Goal: Information Seeking & Learning: Learn about a topic

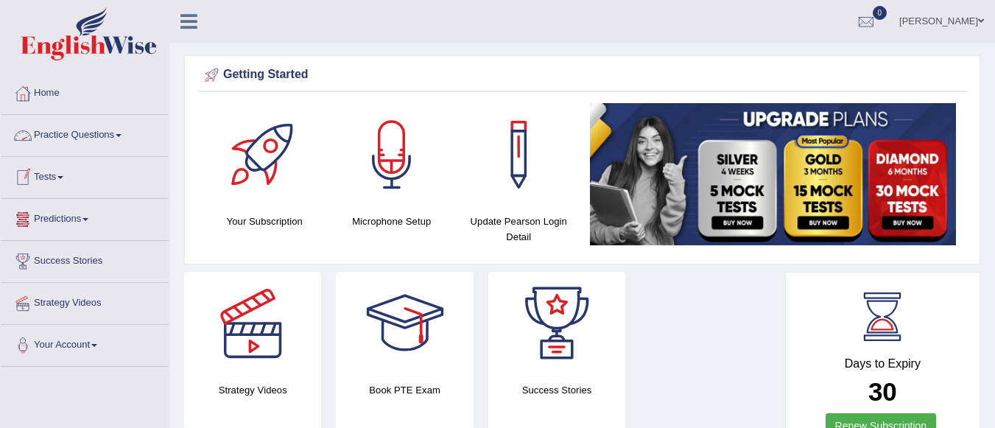
click at [120, 135] on link "Practice Questions" at bounding box center [85, 133] width 168 height 37
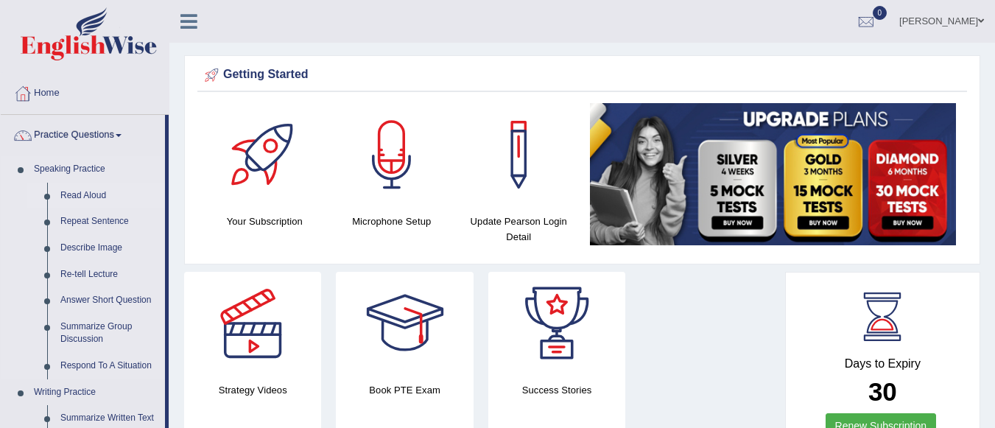
click at [96, 191] on link "Read Aloud" at bounding box center [109, 196] width 111 height 27
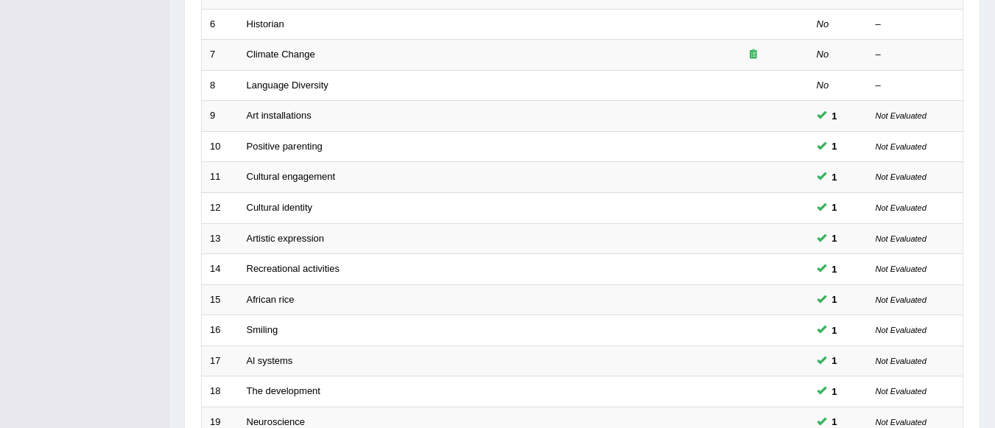
scroll to position [547, 0]
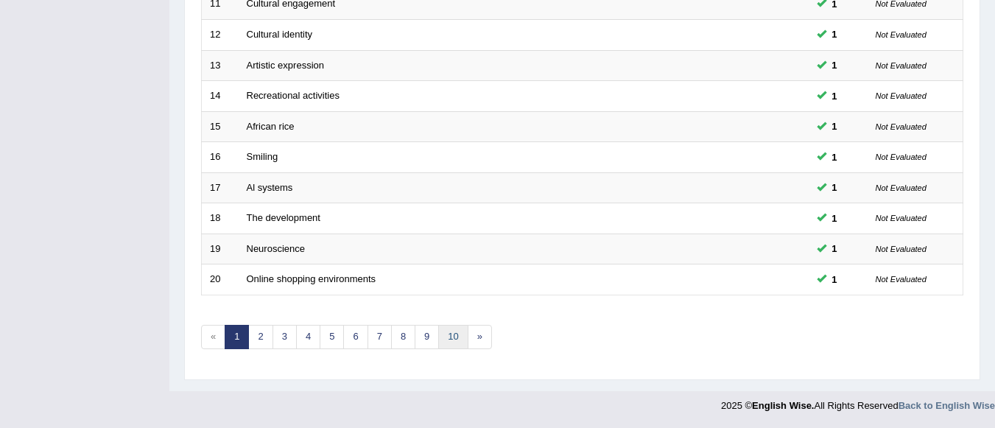
click at [451, 338] on link "10" at bounding box center [452, 337] width 29 height 24
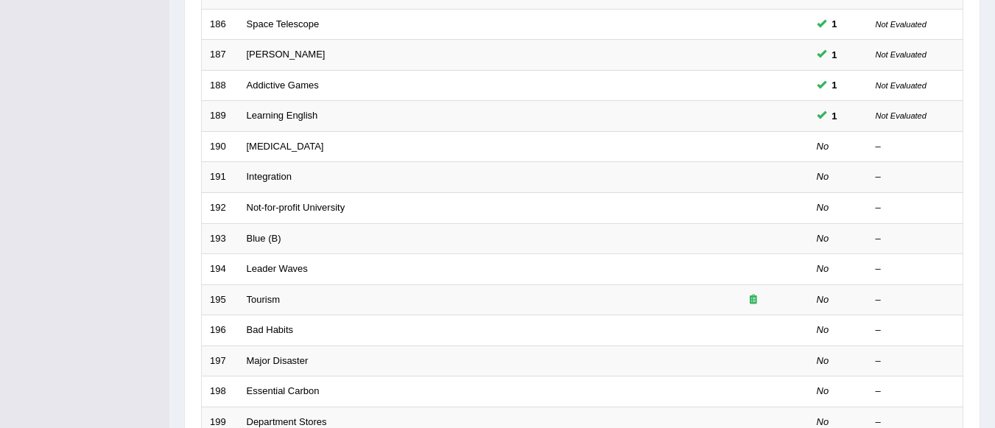
scroll to position [547, 0]
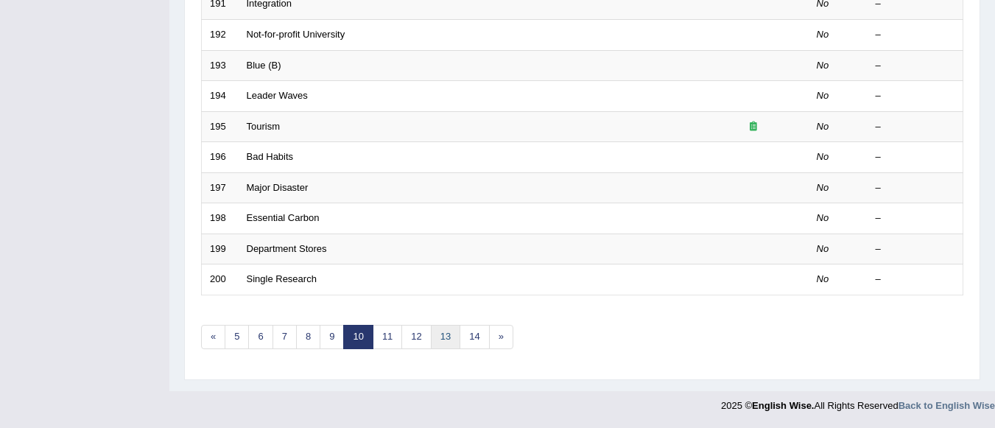
click at [447, 337] on link "13" at bounding box center [445, 337] width 29 height 24
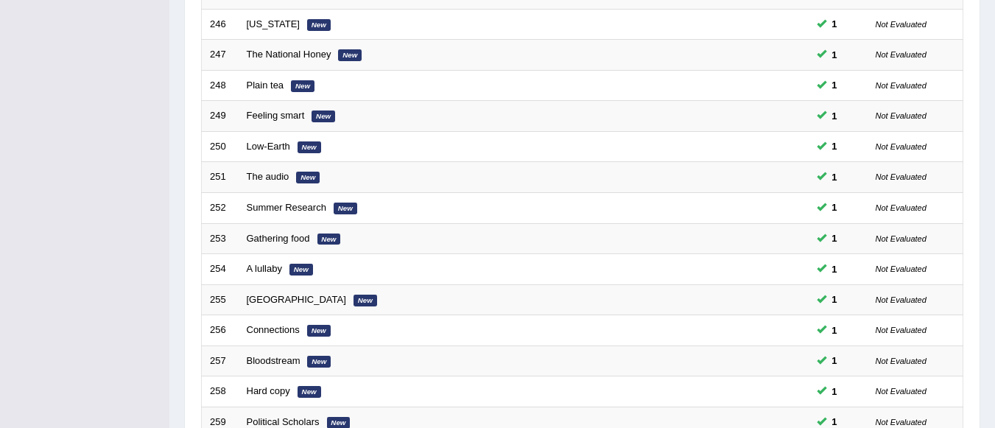
click at [993, 364] on div "Home Practice Speaking: Read Aloud Practice Speaking: Read Aloud Time Mode: ON …" at bounding box center [581, 95] width 825 height 938
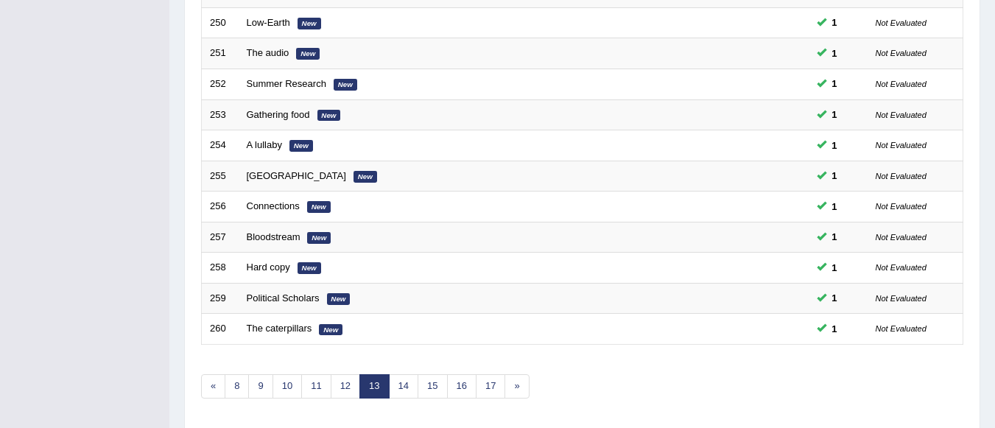
scroll to position [547, 0]
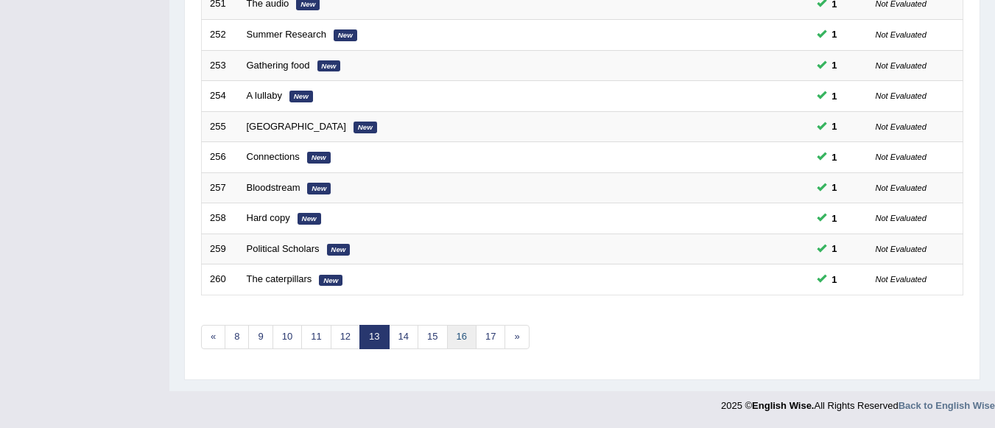
click at [460, 336] on link "16" at bounding box center [461, 337] width 29 height 24
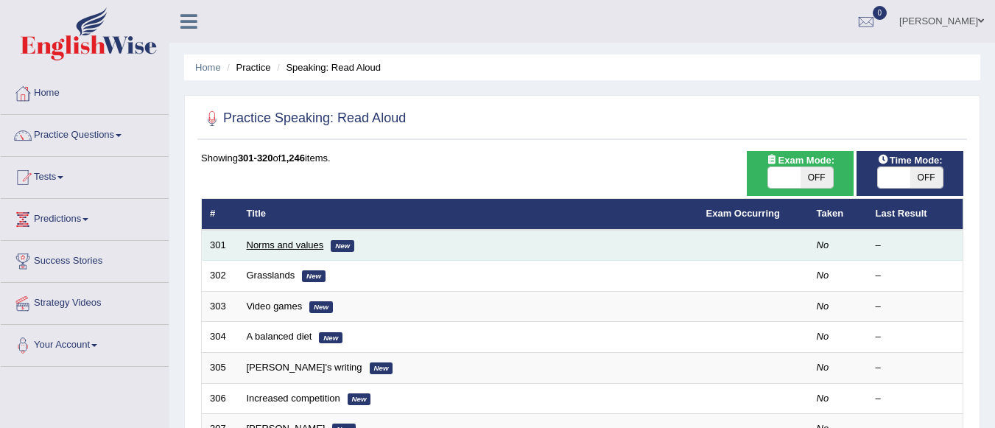
click at [306, 244] on link "Norms and values" at bounding box center [285, 244] width 77 height 11
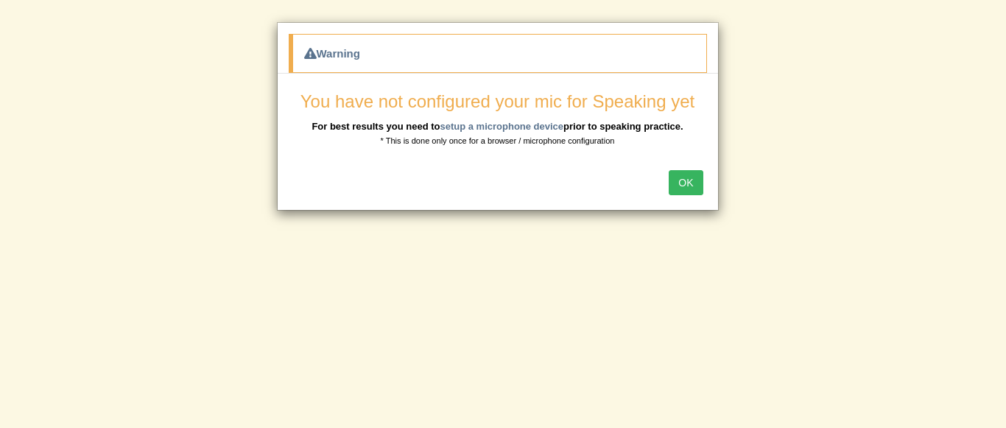
click at [683, 182] on button "OK" at bounding box center [686, 182] width 34 height 25
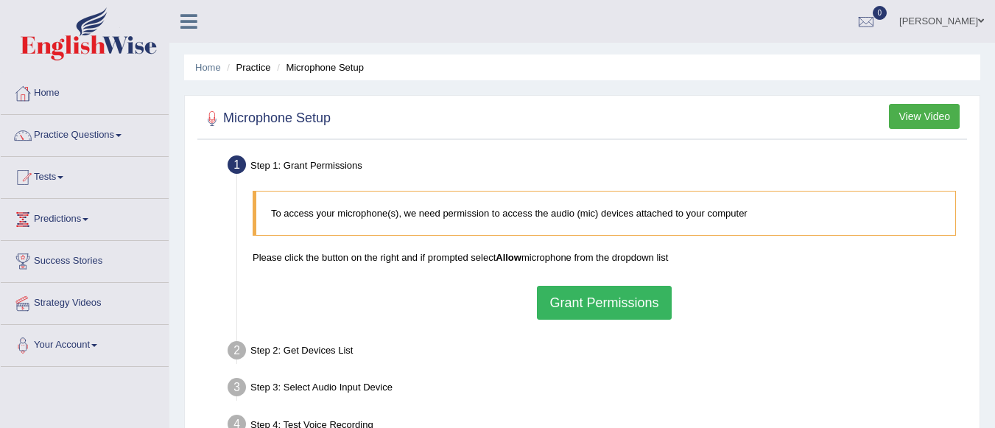
click at [657, 308] on button "Grant Permissions" at bounding box center [604, 303] width 134 height 34
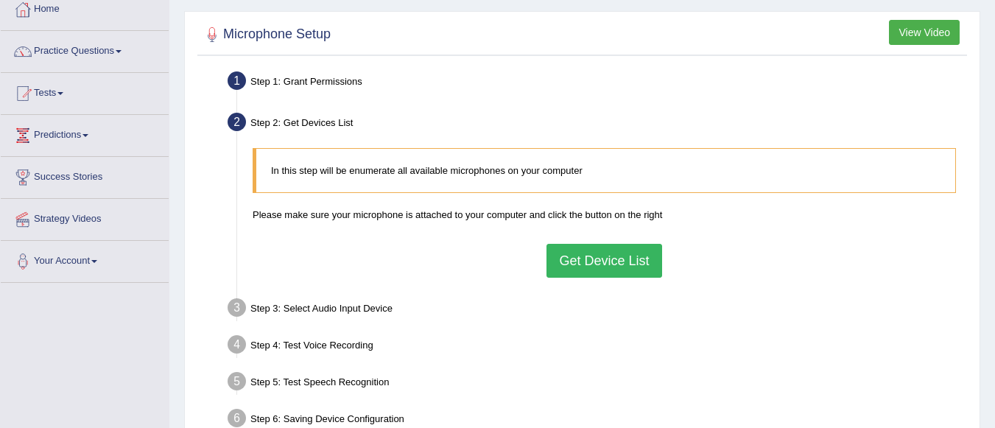
scroll to position [177, 0]
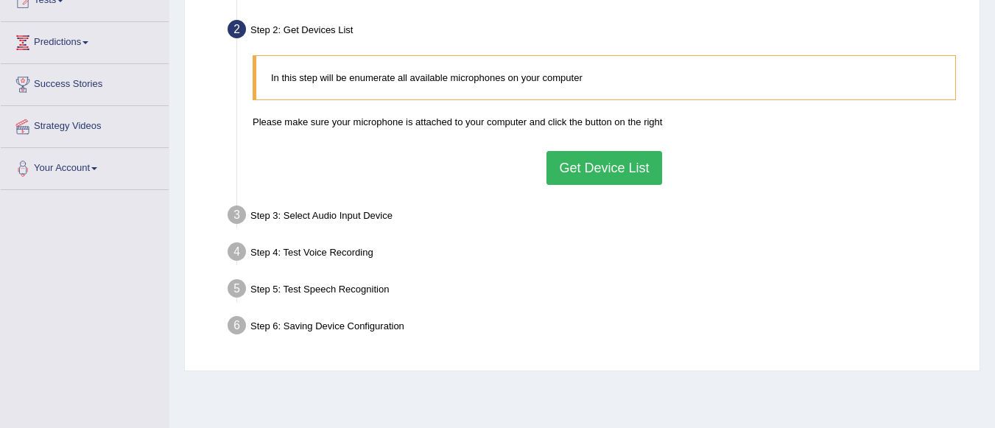
click at [571, 155] on button "Get Device List" at bounding box center [603, 168] width 115 height 34
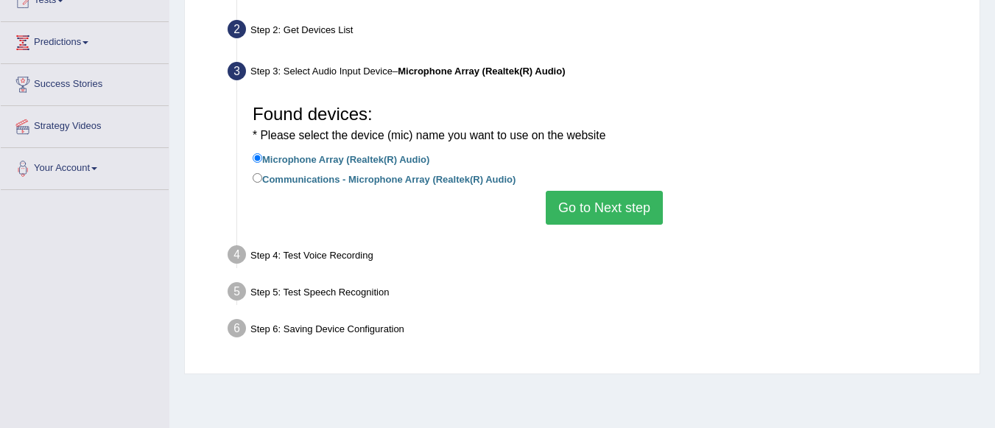
click at [255, 183] on label "Communications - Microphone Array (Realtek(R) Audio)" at bounding box center [384, 178] width 263 height 16
click at [255, 183] on input "Communications - Microphone Array (Realtek(R) Audio)" at bounding box center [258, 178] width 10 height 10
radio input "true"
click at [583, 211] on button "Go to Next step" at bounding box center [604, 208] width 117 height 34
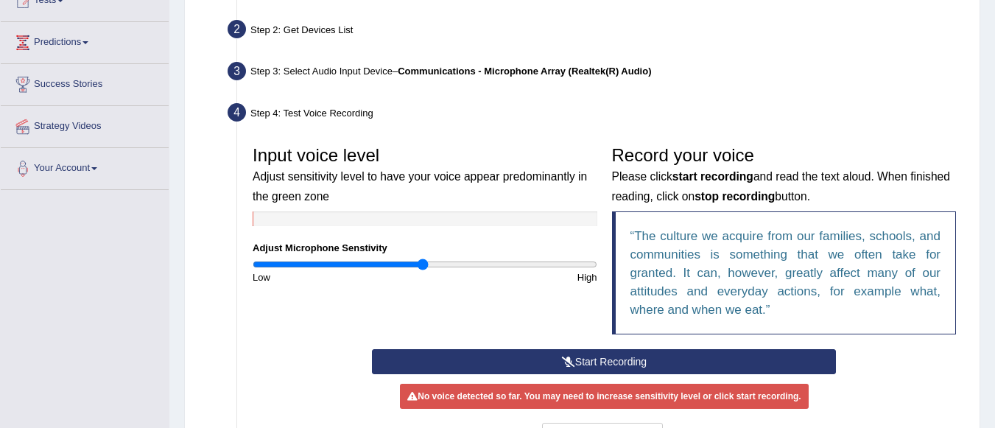
click at [596, 358] on button "Start Recording" at bounding box center [604, 361] width 464 height 25
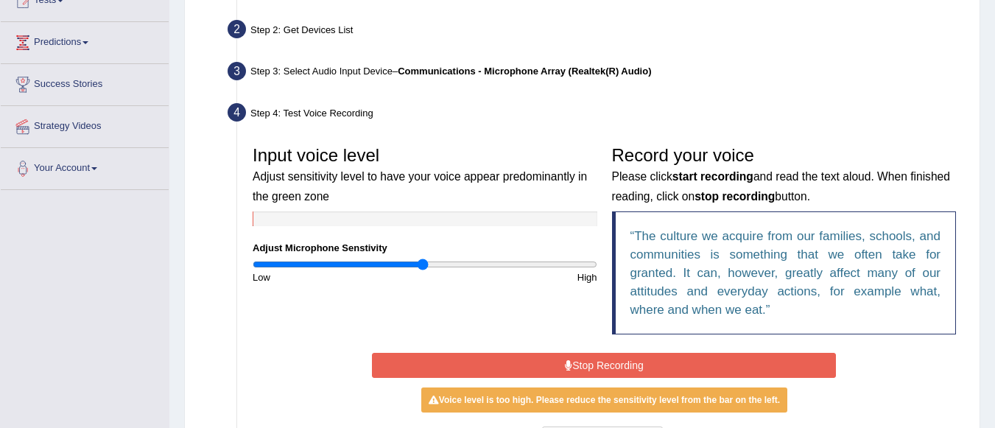
click at [596, 358] on button "Stop Recording" at bounding box center [604, 365] width 464 height 25
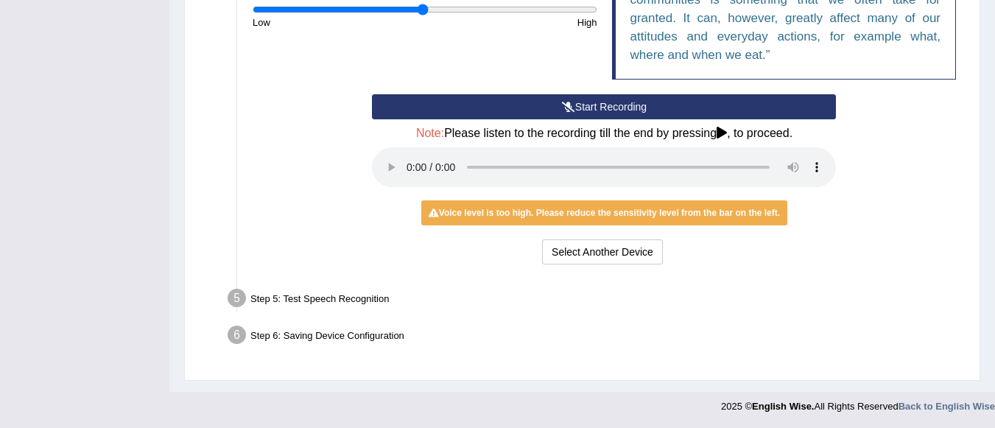
scroll to position [432, 0]
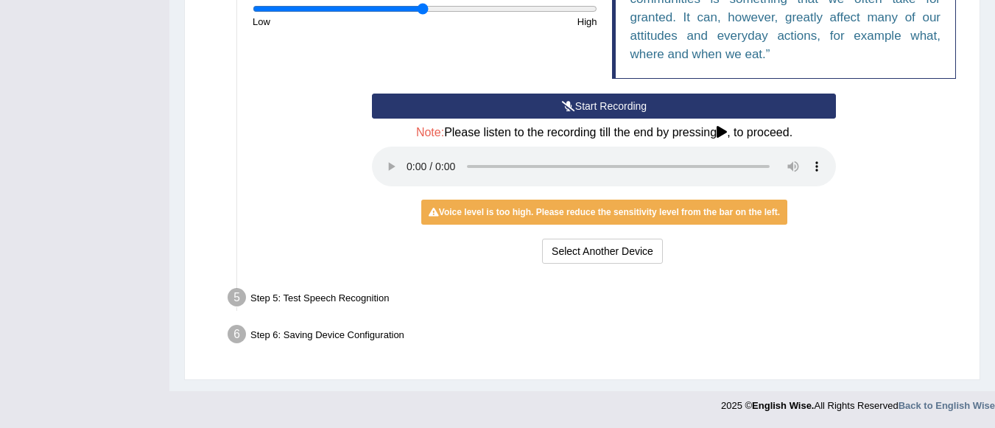
click at [596, 104] on button "Start Recording" at bounding box center [604, 106] width 464 height 25
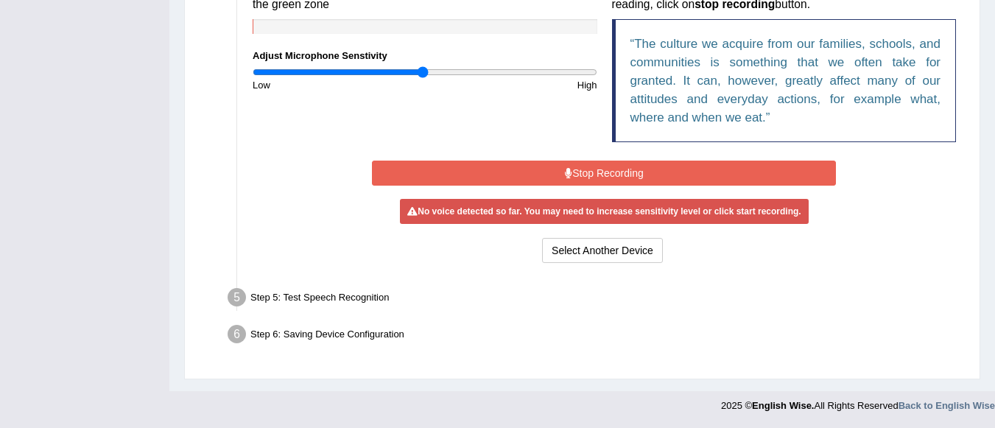
scroll to position [365, 0]
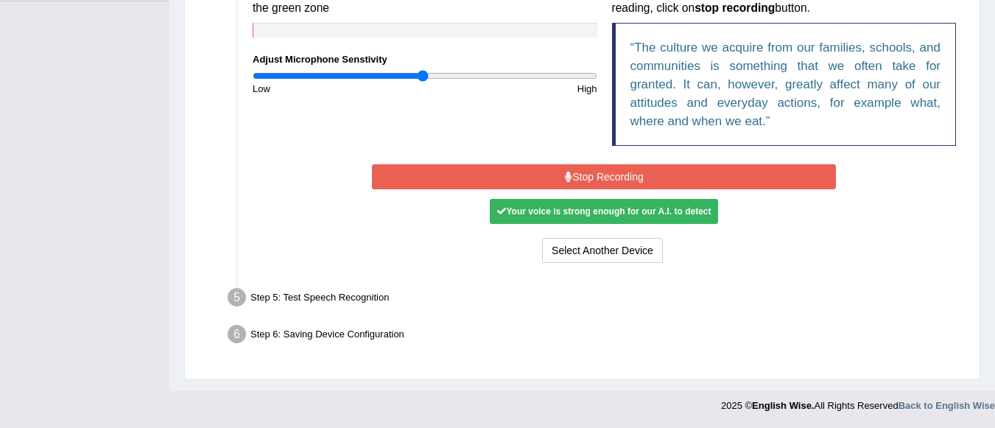
click at [604, 185] on button "Stop Recording" at bounding box center [604, 176] width 464 height 25
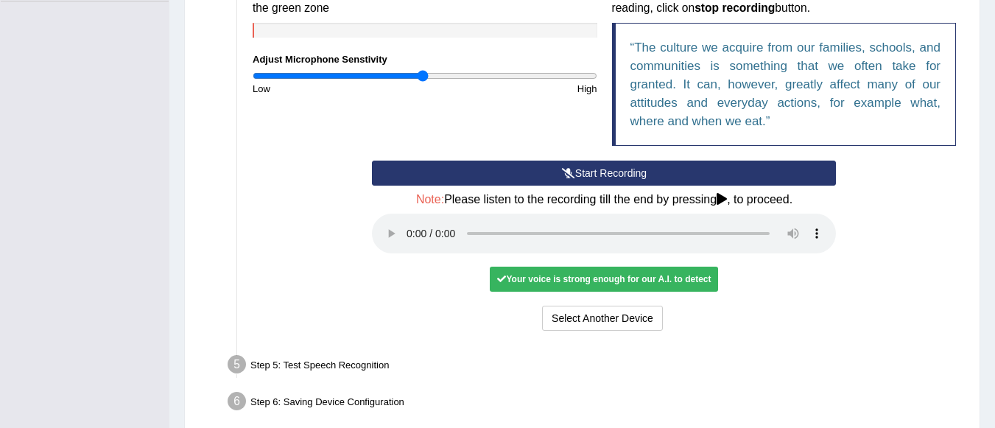
click at [594, 279] on div "Your voice is strong enough for our A.I. to detect" at bounding box center [604, 279] width 228 height 25
click at [663, 314] on button "Voice is ok. Go to Next step" at bounding box center [666, 318] width 146 height 25
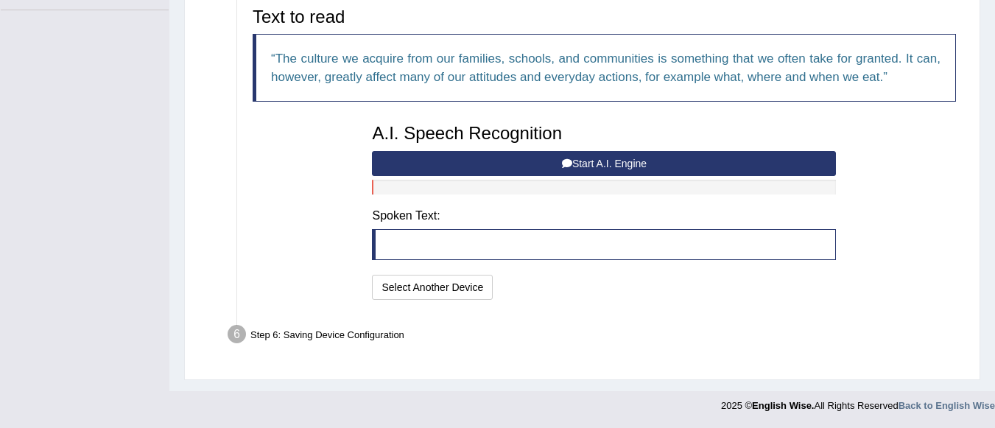
scroll to position [356, 0]
click at [593, 160] on button "Start A.I. Engine" at bounding box center [604, 163] width 464 height 25
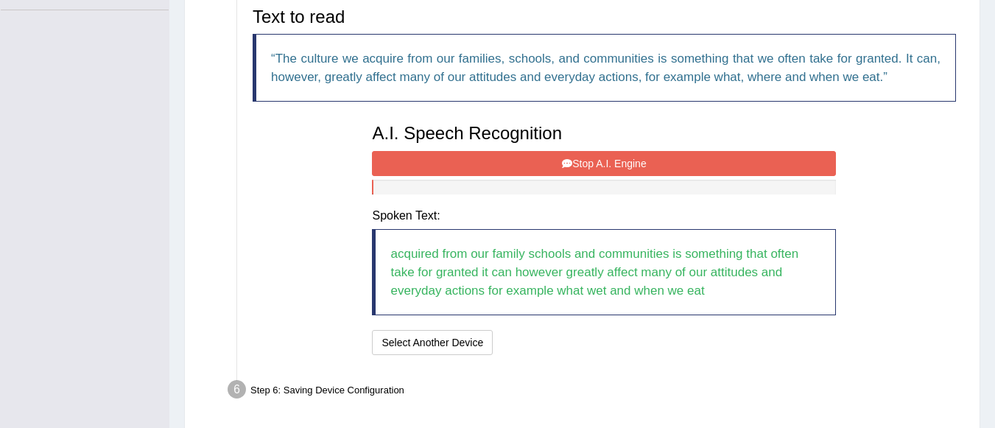
click at [593, 160] on button "Stop A.I. Engine" at bounding box center [604, 163] width 464 height 25
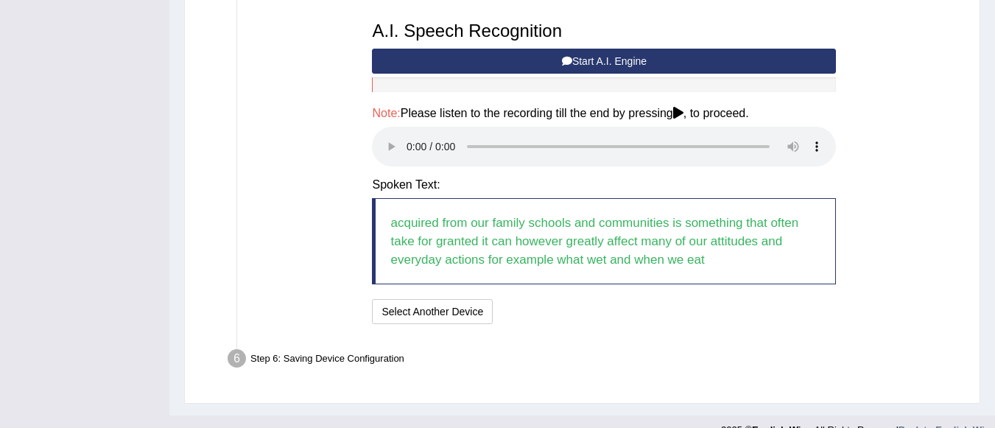
scroll to position [483, 0]
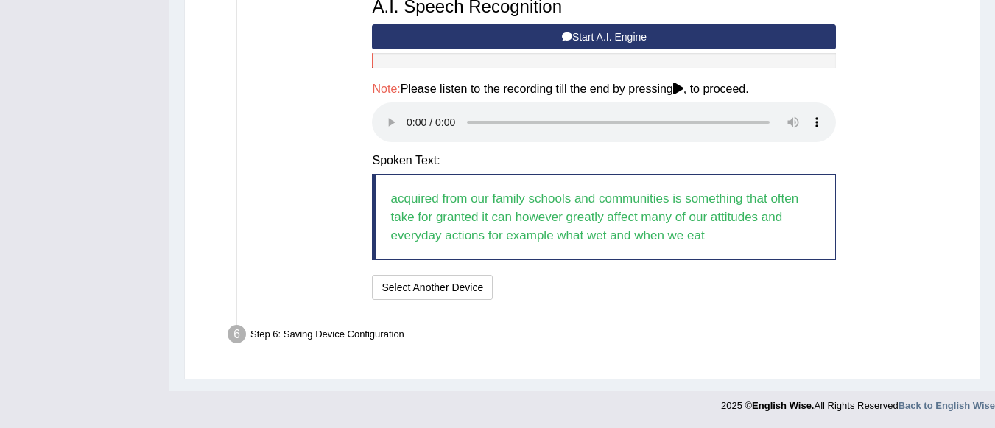
click at [700, 29] on button "Start A.I. Engine" at bounding box center [604, 36] width 464 height 25
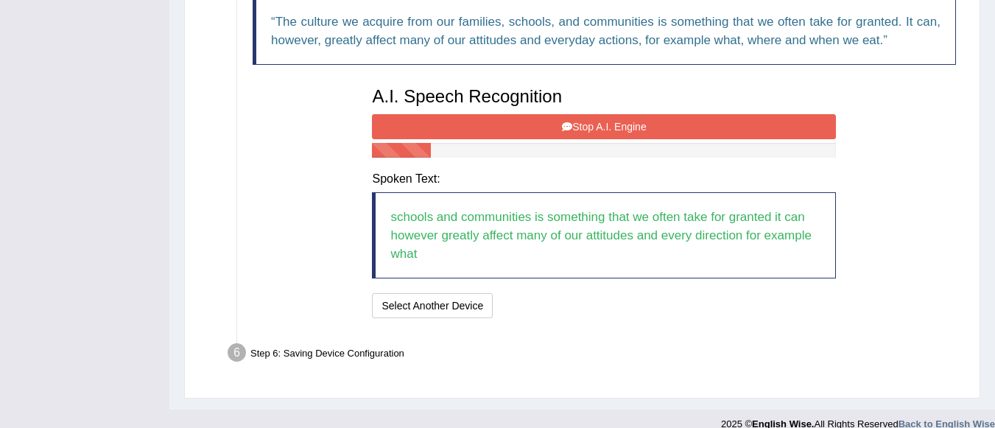
scroll to position [412, 0]
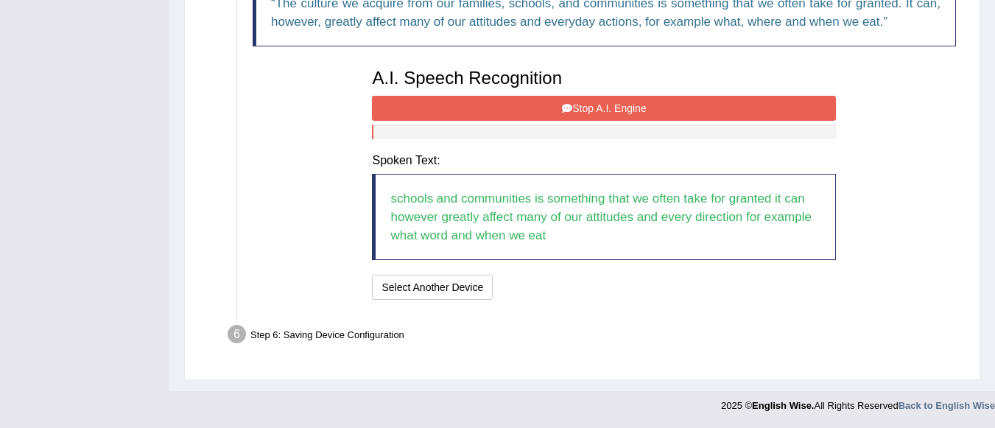
click at [730, 106] on button "Stop A.I. Engine" at bounding box center [604, 108] width 464 height 25
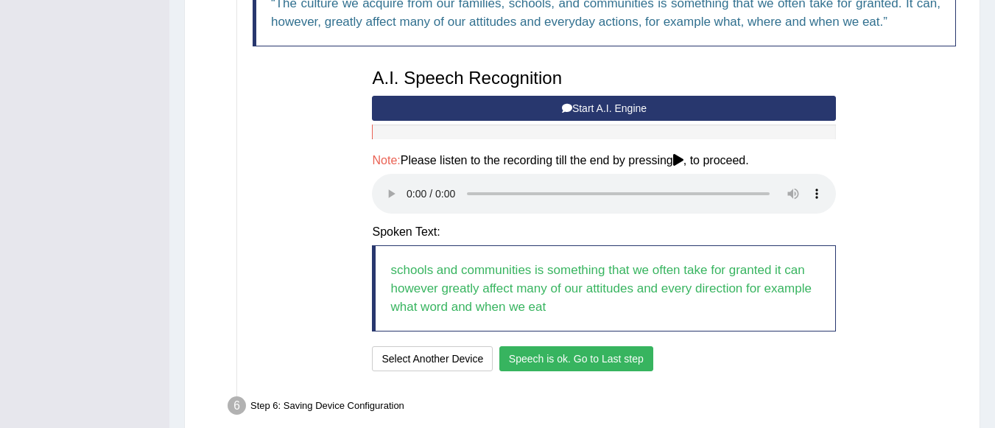
click at [596, 356] on button "Speech is ok. Go to Last step" at bounding box center [576, 358] width 154 height 25
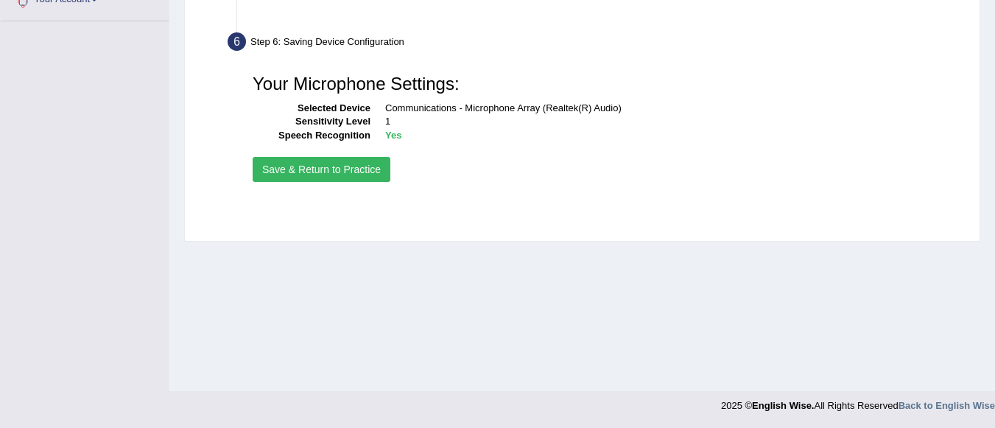
scroll to position [345, 0]
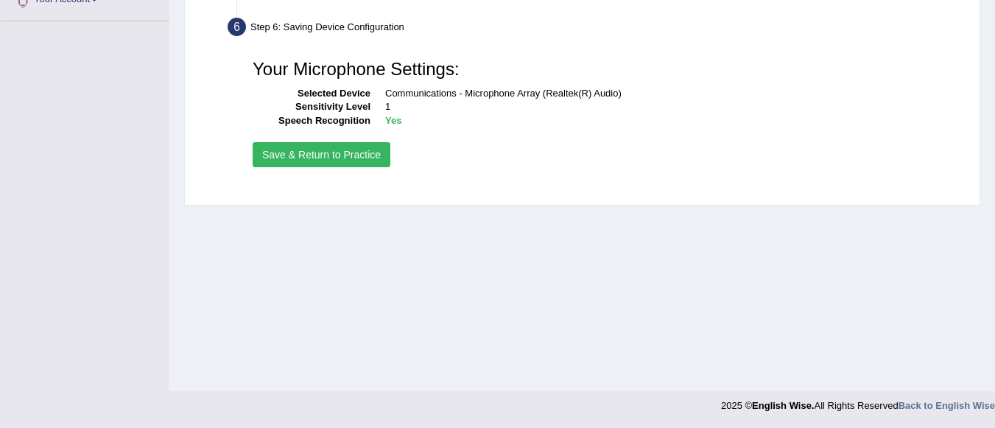
click at [324, 148] on button "Save & Return to Practice" at bounding box center [322, 154] width 138 height 25
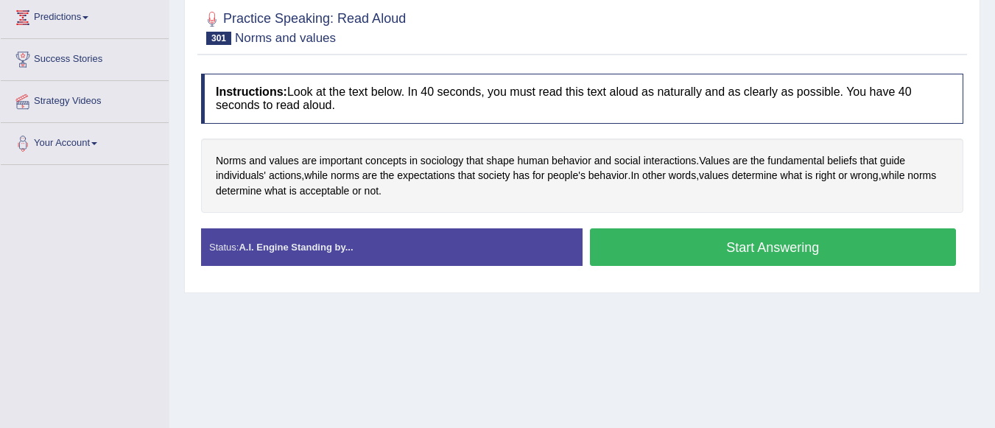
scroll to position [198, 0]
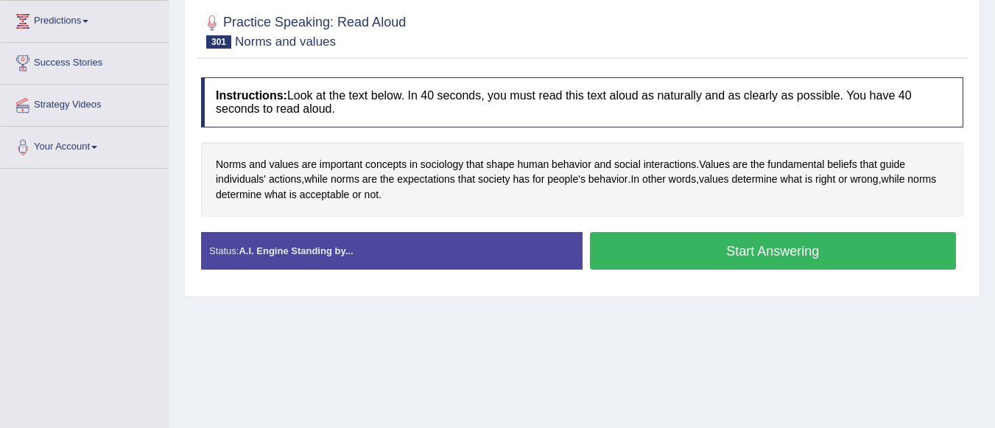
click at [739, 249] on button "Start Answering" at bounding box center [773, 251] width 367 height 38
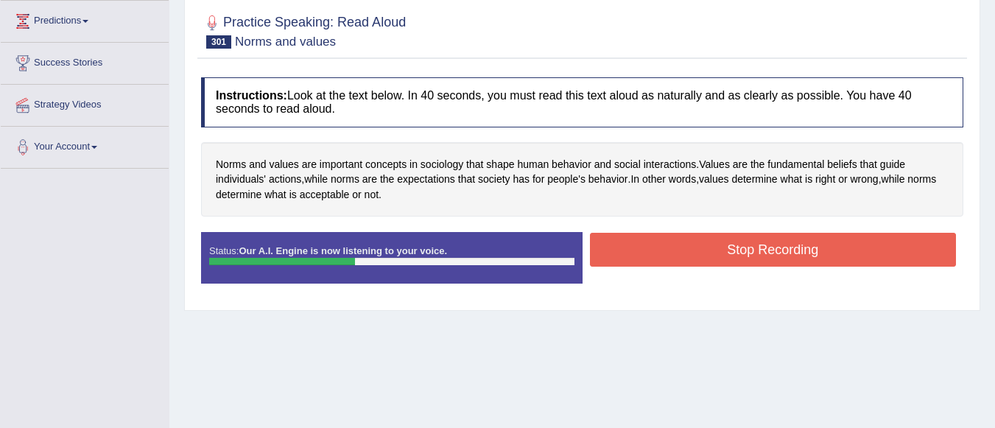
click at [739, 249] on button "Stop Recording" at bounding box center [773, 250] width 367 height 34
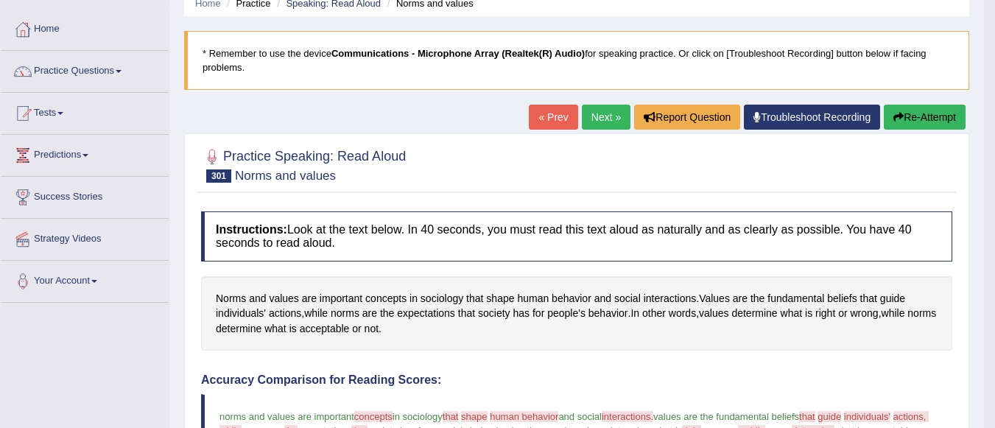
scroll to position [0, 0]
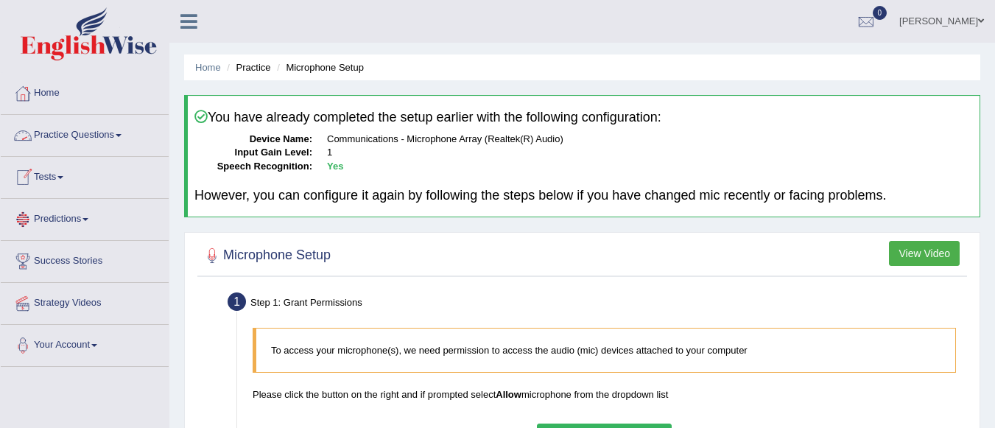
click at [112, 135] on link "Practice Questions" at bounding box center [85, 133] width 168 height 37
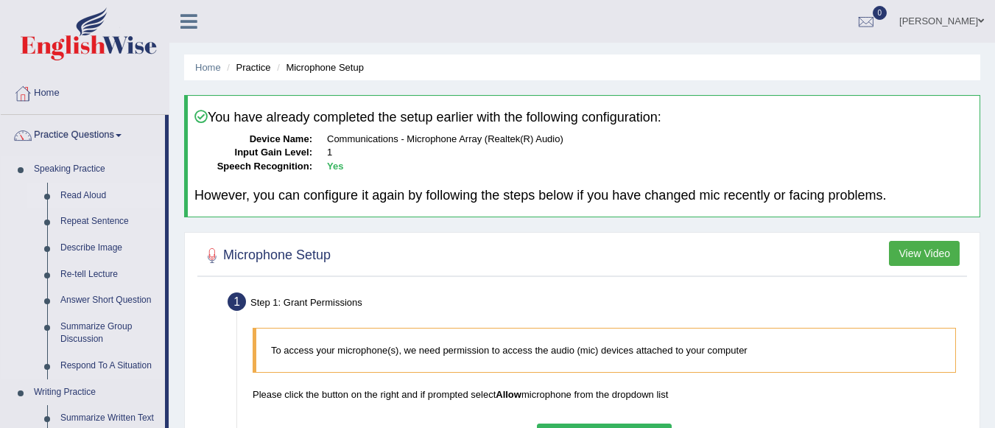
click at [90, 190] on link "Read Aloud" at bounding box center [109, 196] width 111 height 27
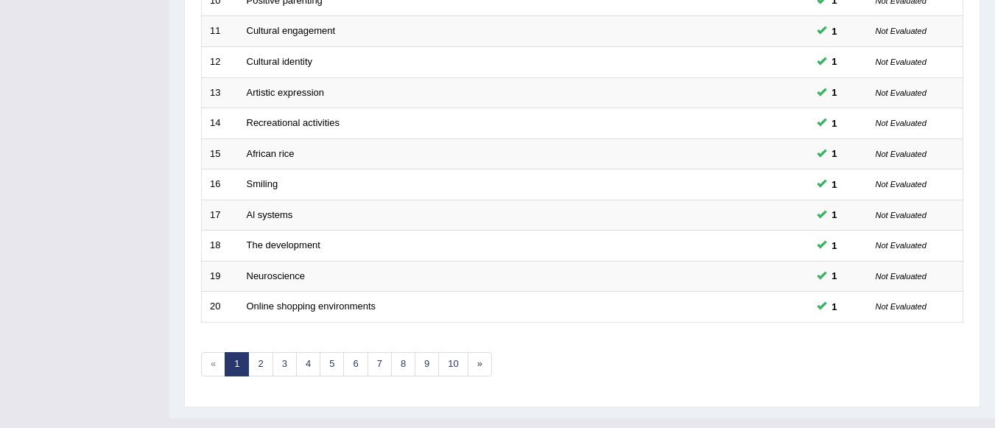
scroll to position [547, 0]
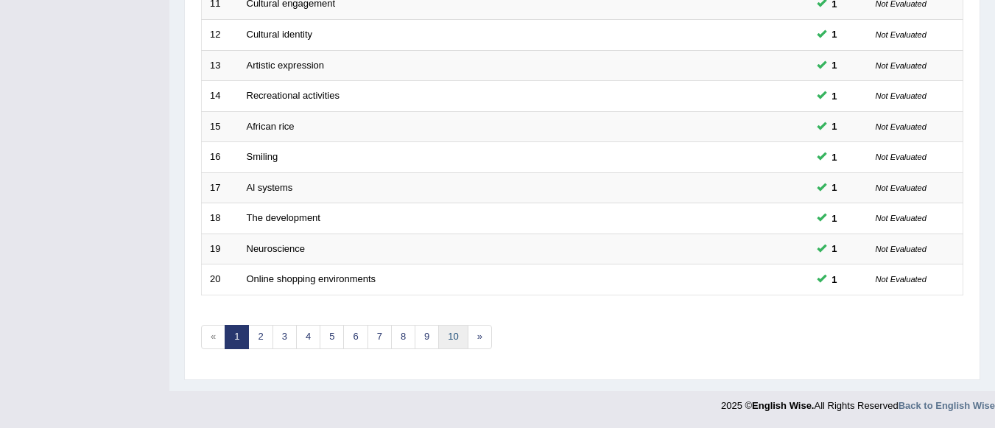
click at [454, 339] on link "10" at bounding box center [452, 337] width 29 height 24
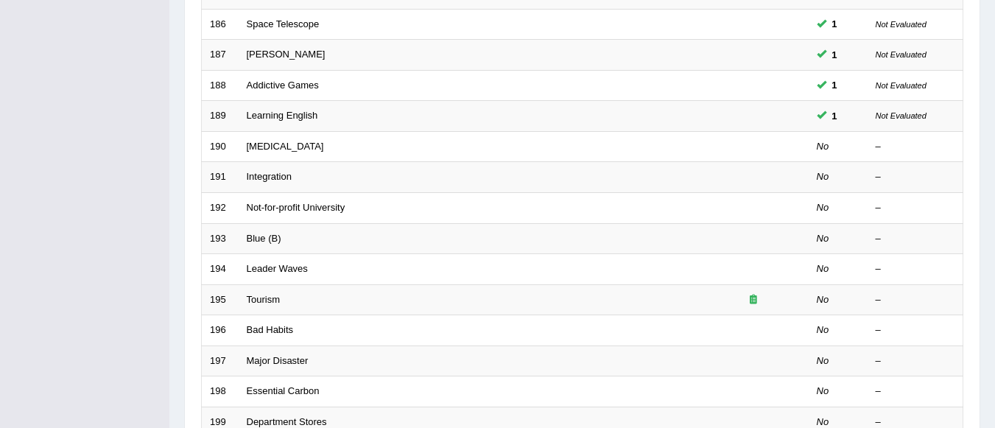
click at [992, 387] on div "Home Practice Speaking: Read Aloud Practice Speaking: Read Aloud Time Mode: ON …" at bounding box center [581, 95] width 825 height 938
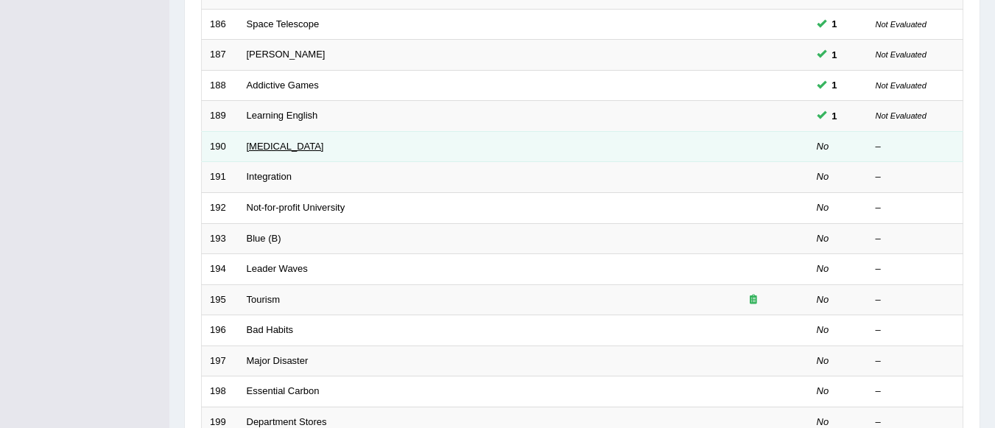
click at [275, 143] on link "[MEDICAL_DATA]" at bounding box center [285, 146] width 77 height 11
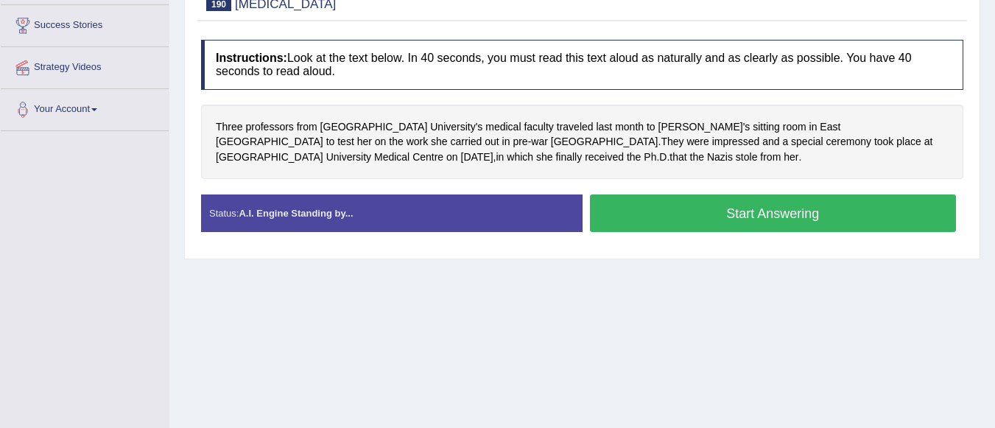
click at [643, 214] on button "Start Answering" at bounding box center [773, 213] width 367 height 38
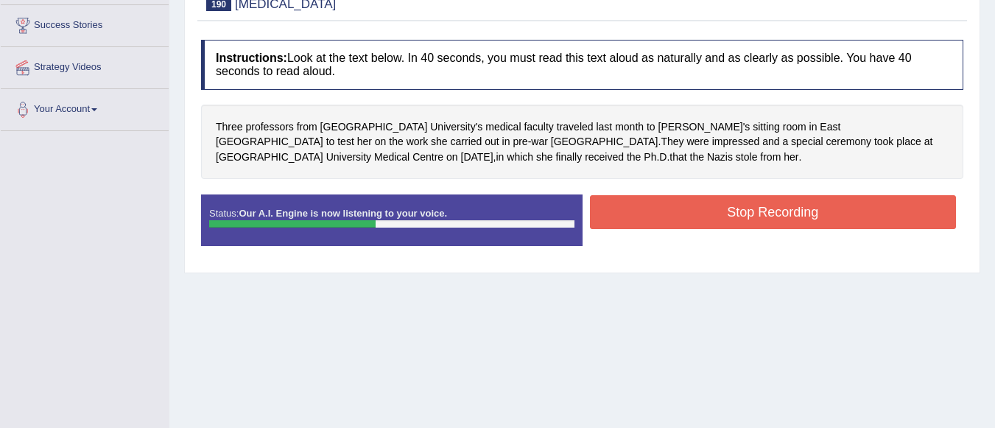
click at [643, 214] on button "Stop Recording" at bounding box center [773, 212] width 367 height 34
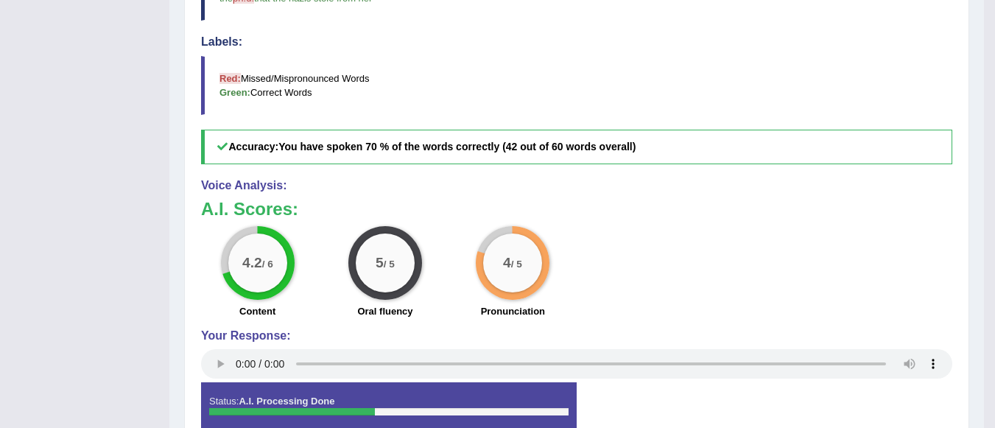
scroll to position [560, 0]
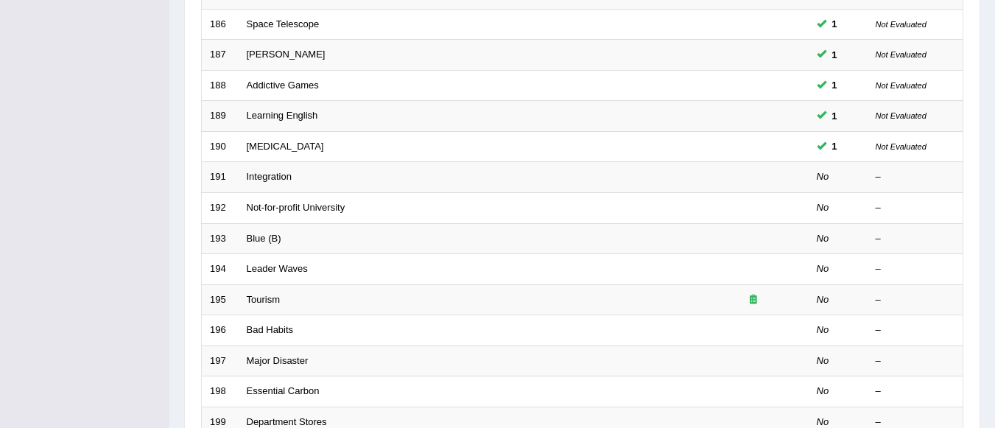
click at [272, 176] on link "Integration" at bounding box center [269, 176] width 45 height 11
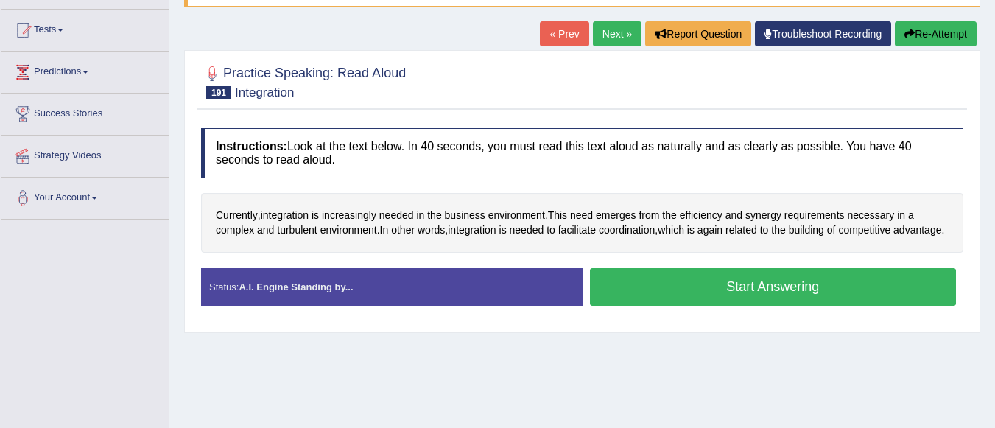
click at [668, 297] on button "Start Answering" at bounding box center [773, 287] width 367 height 38
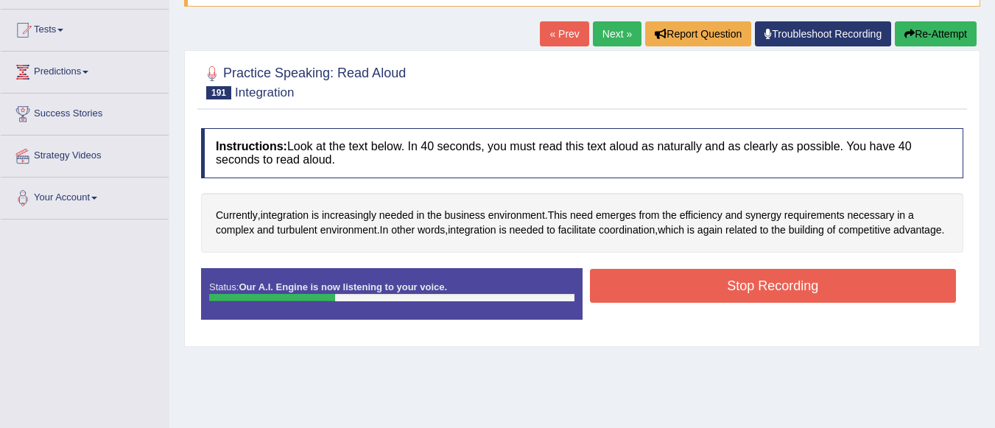
click at [668, 297] on button "Stop Recording" at bounding box center [773, 286] width 367 height 34
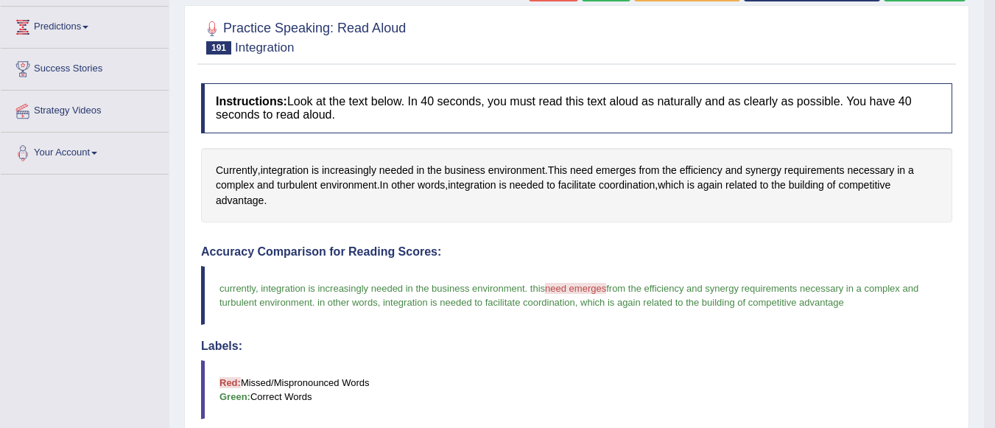
scroll to position [118, 0]
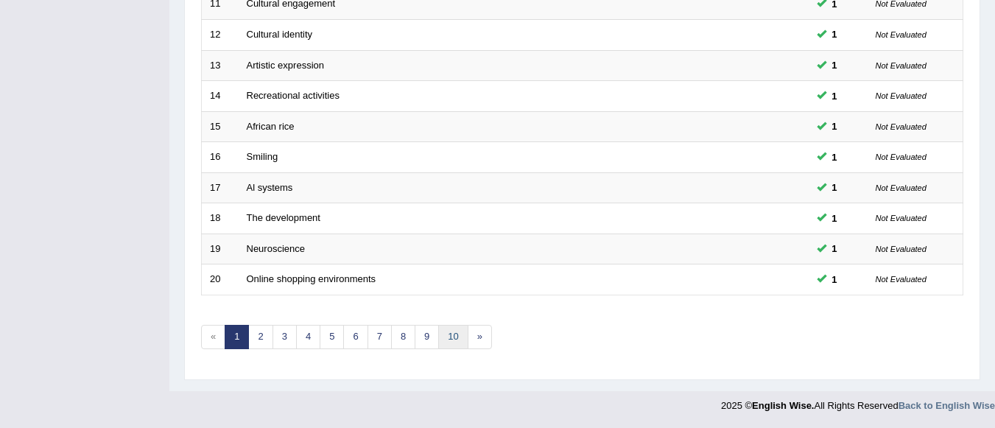
click at [454, 336] on link "10" at bounding box center [452, 337] width 29 height 24
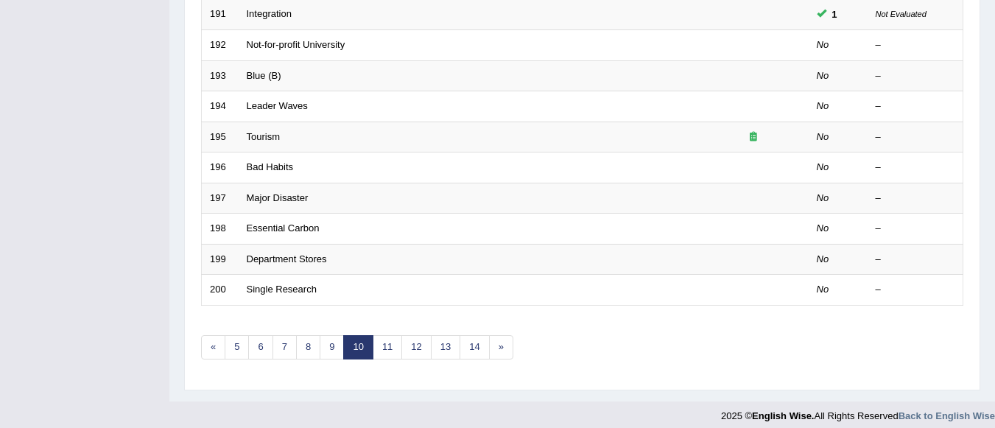
scroll to position [547, 0]
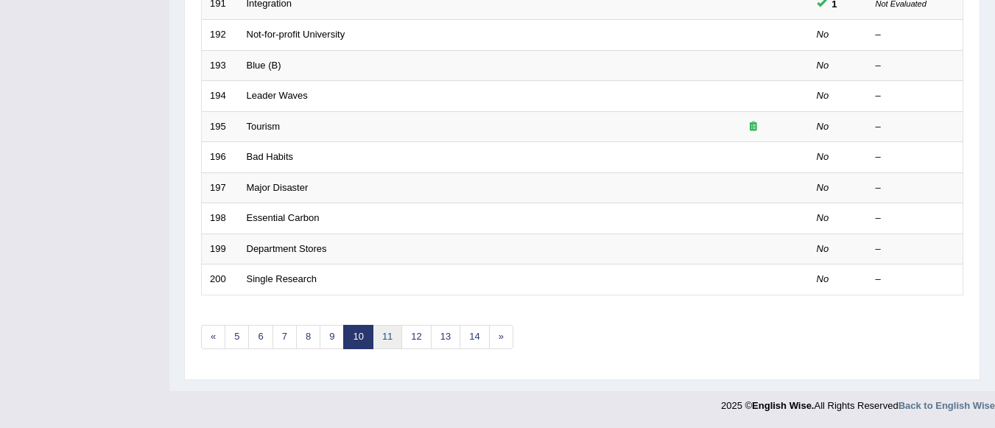
click at [387, 335] on link "11" at bounding box center [387, 337] width 29 height 24
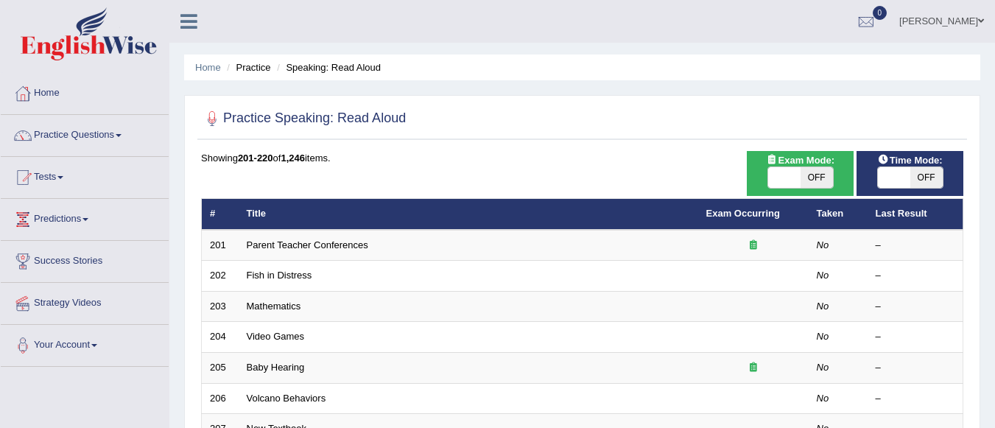
click at [344, 246] on link "Parent Teacher Conferences" at bounding box center [307, 244] width 121 height 11
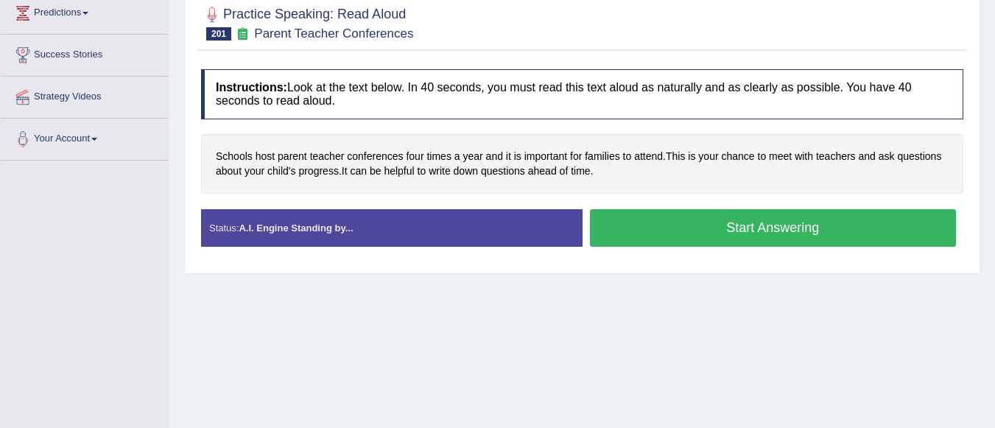
click at [748, 225] on button "Start Answering" at bounding box center [773, 228] width 367 height 38
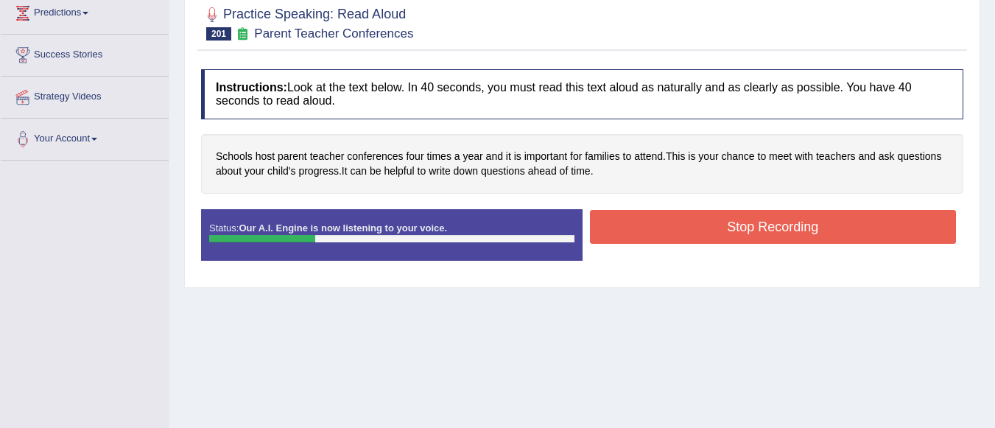
click at [748, 225] on button "Stop Recording" at bounding box center [773, 227] width 367 height 34
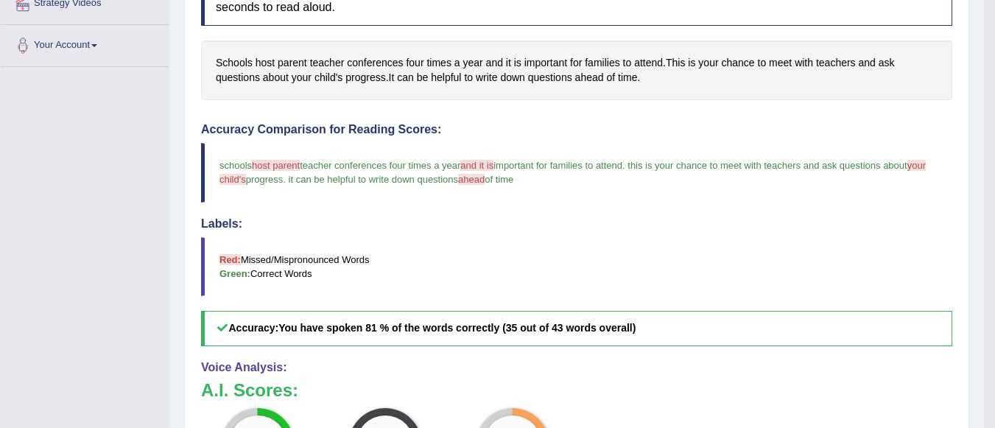
scroll to position [177, 0]
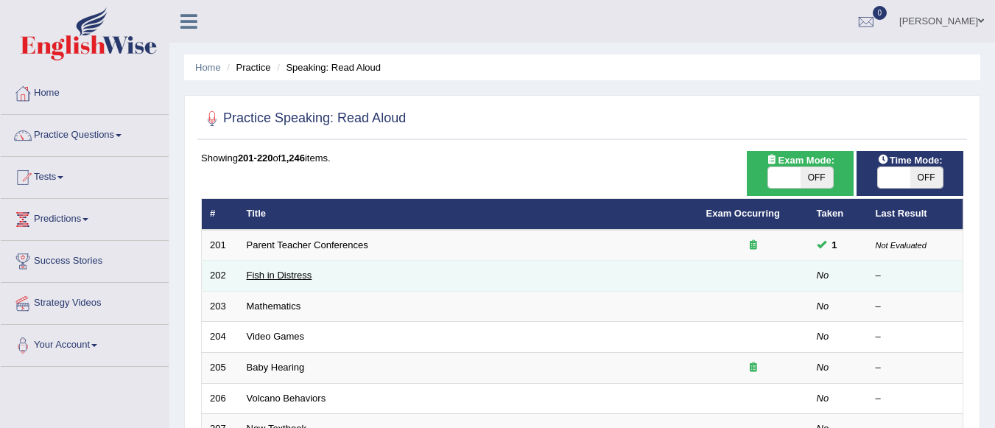
click at [306, 277] on link "Fish in Distress" at bounding box center [280, 274] width 66 height 11
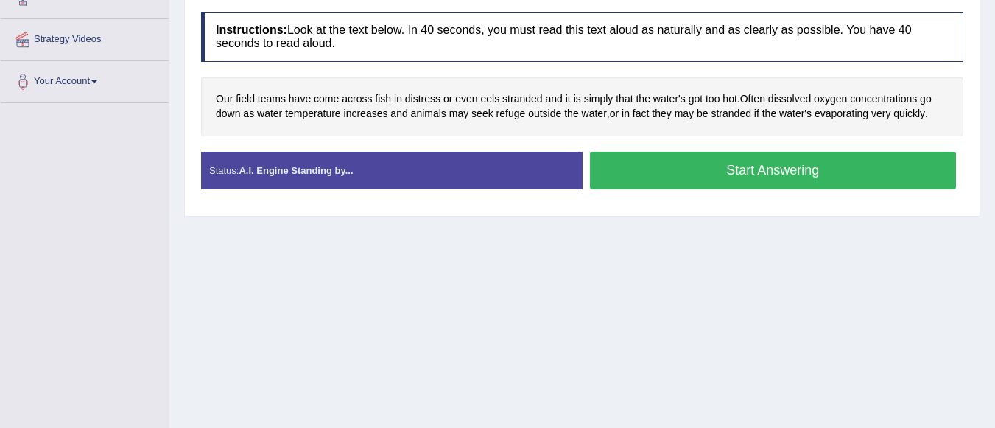
scroll to position [198, 0]
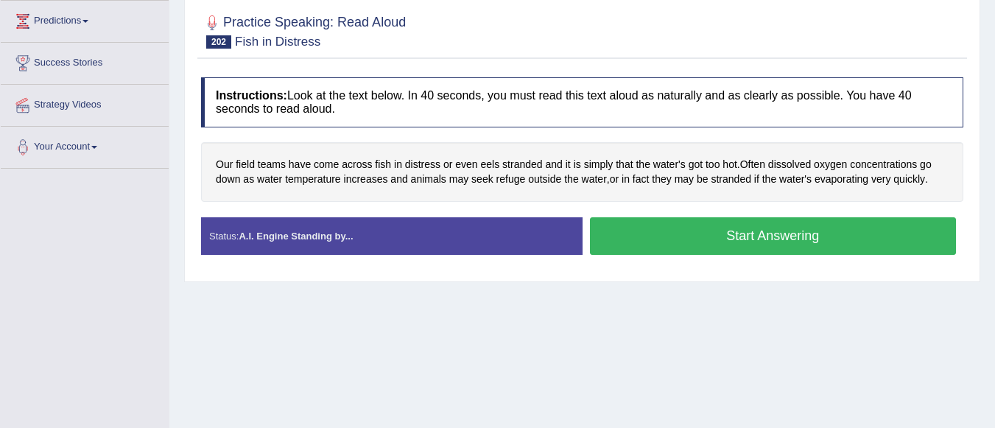
click at [991, 425] on div "Home Practice Speaking: Read Aloud Fish in Distress * Remember to use the devic…" at bounding box center [581, 170] width 825 height 736
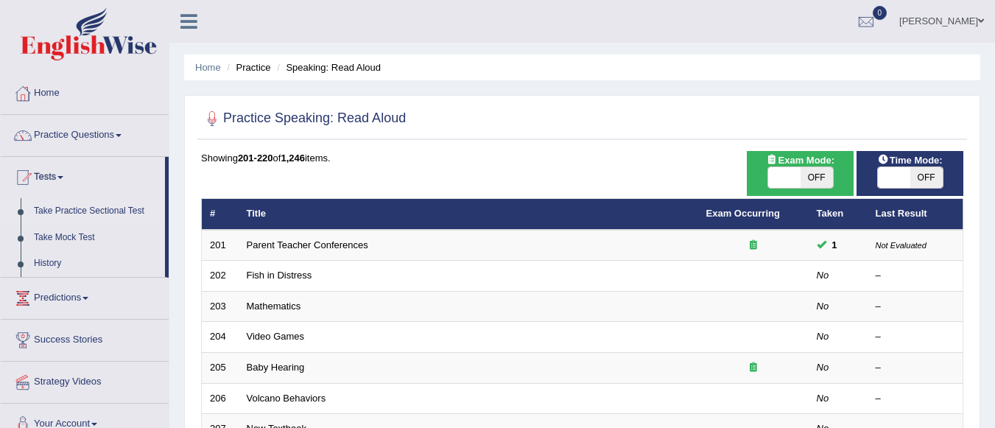
click at [93, 207] on link "Take Practice Sectional Test" at bounding box center [96, 211] width 138 height 27
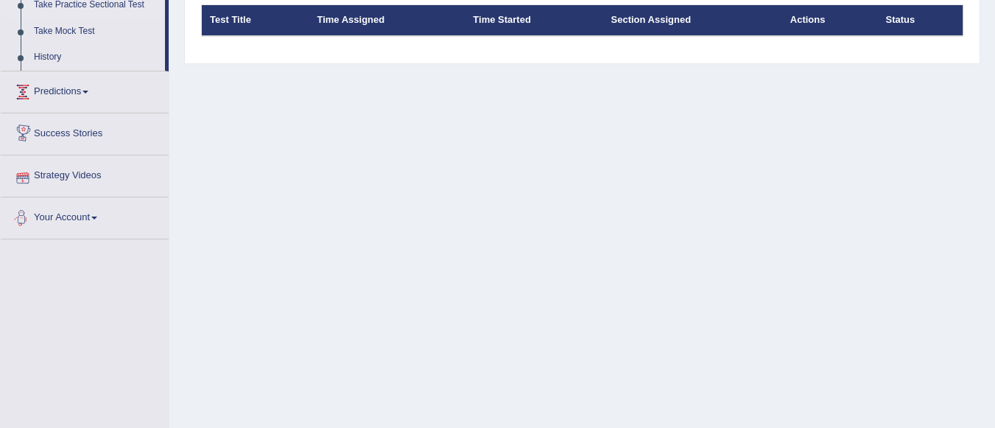
scroll to position [177, 0]
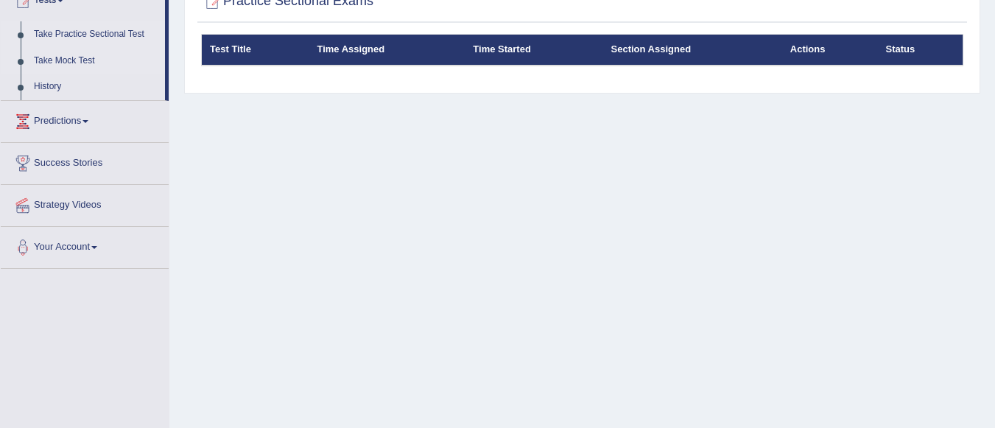
click at [86, 53] on link "Take Mock Test" at bounding box center [96, 61] width 138 height 27
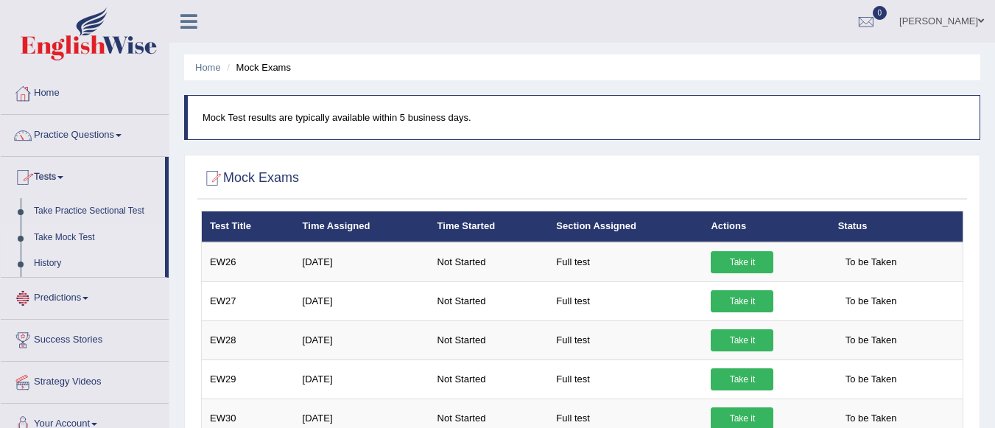
click at [59, 261] on link "History" at bounding box center [96, 263] width 138 height 27
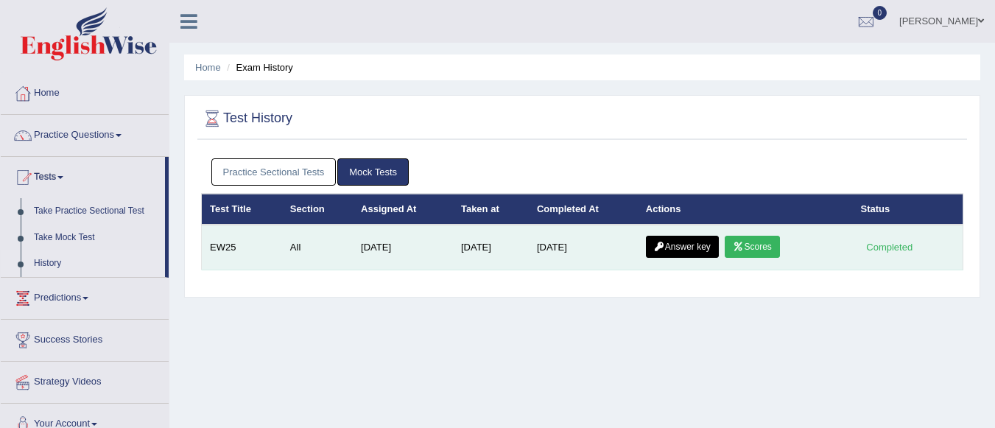
click at [761, 247] on link "Scores" at bounding box center [751, 247] width 54 height 22
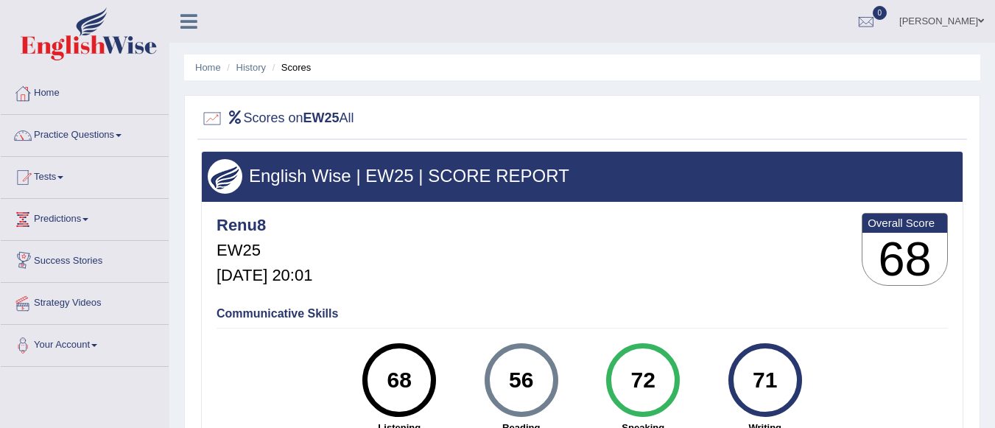
click at [91, 216] on link "Predictions" at bounding box center [85, 217] width 168 height 37
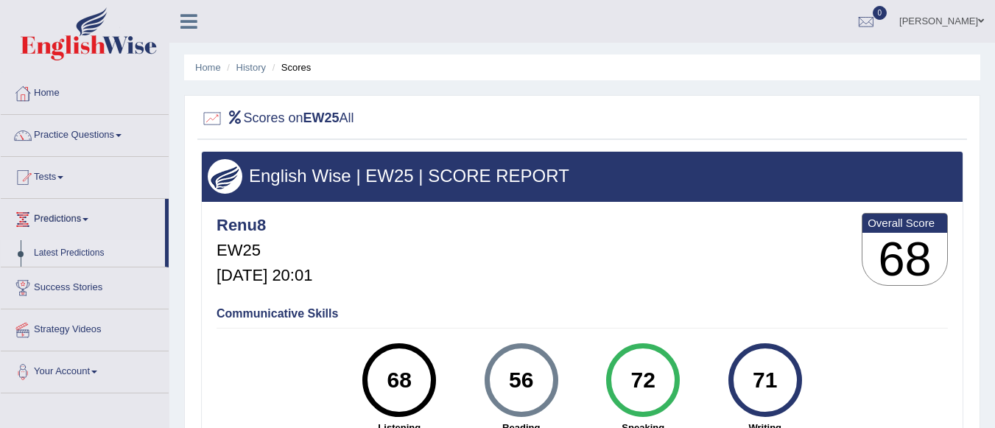
click at [88, 253] on link "Latest Predictions" at bounding box center [96, 253] width 138 height 27
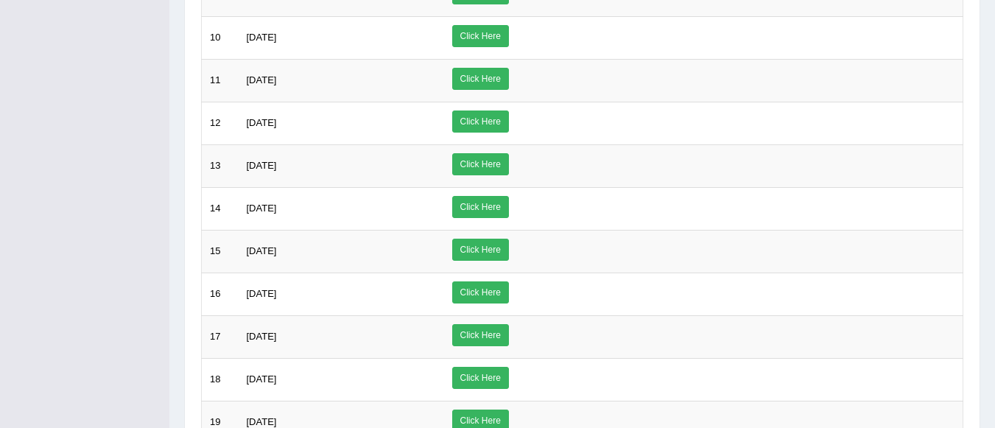
scroll to position [756, 0]
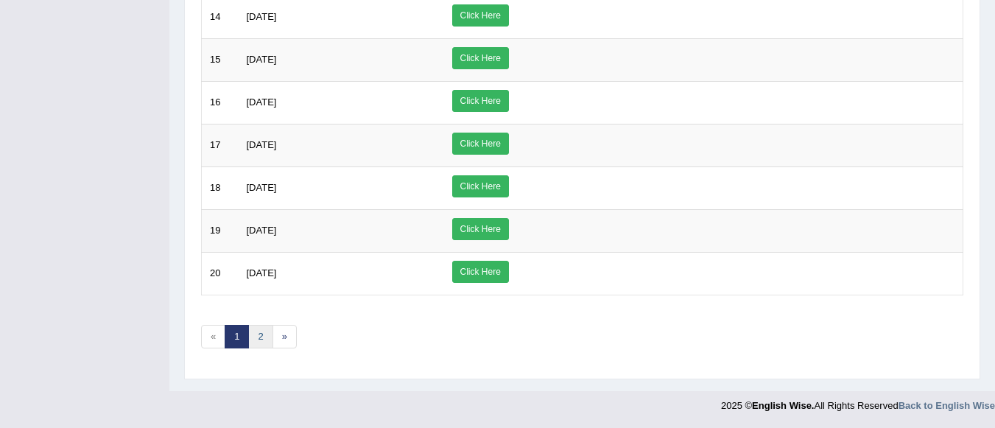
click at [259, 337] on link "2" at bounding box center [260, 337] width 24 height 24
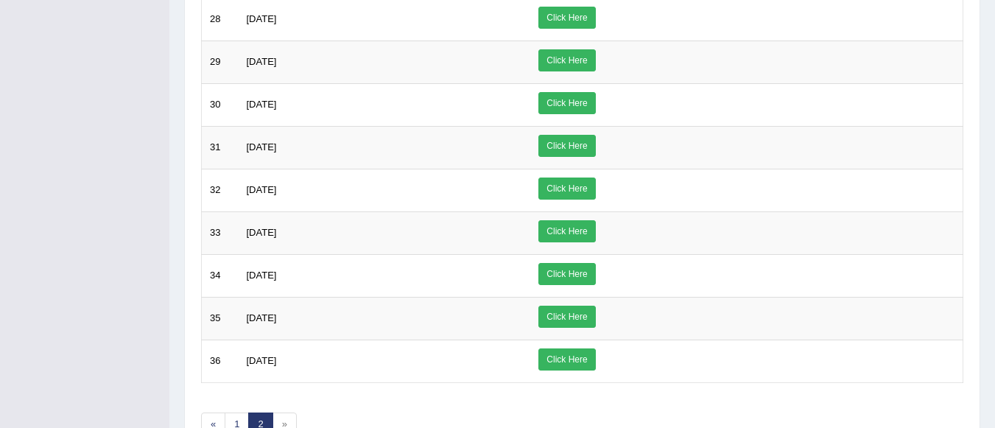
scroll to position [585, 0]
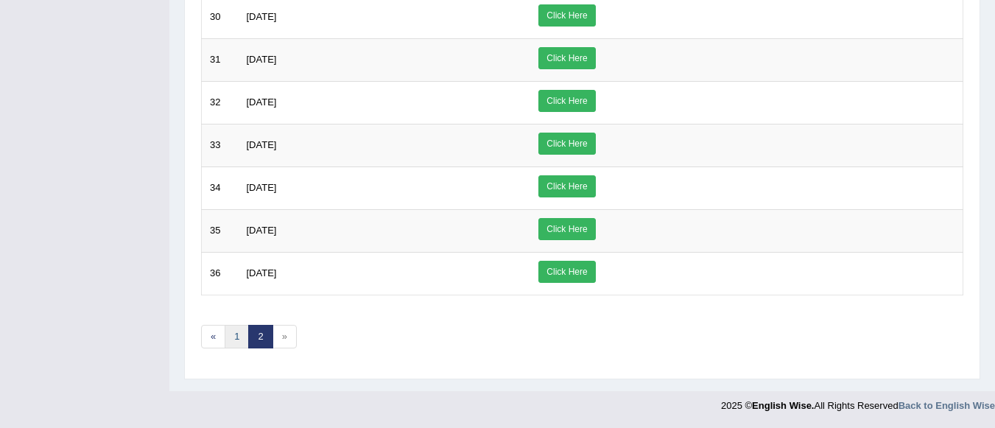
click at [231, 329] on link "1" at bounding box center [237, 337] width 24 height 24
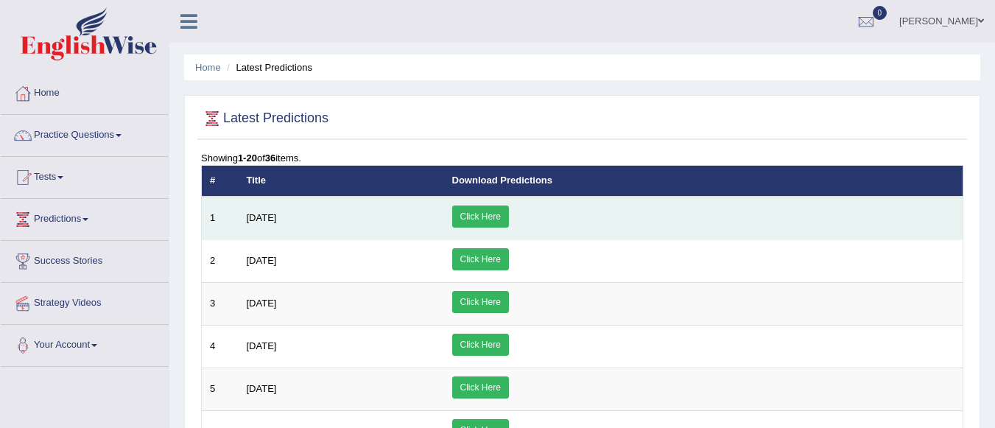
click at [509, 212] on link "Click Here" at bounding box center [480, 216] width 57 height 22
